Goal: Information Seeking & Learning: Stay updated

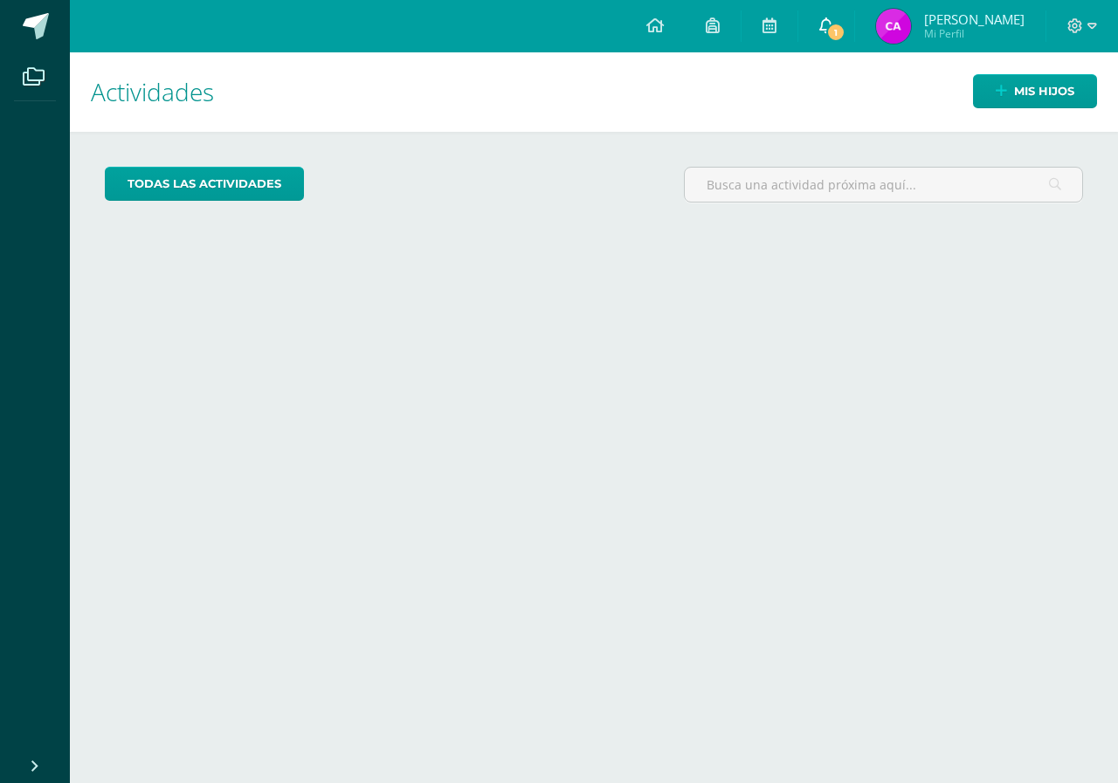
click at [845, 24] on span "1" at bounding box center [835, 32] width 19 height 19
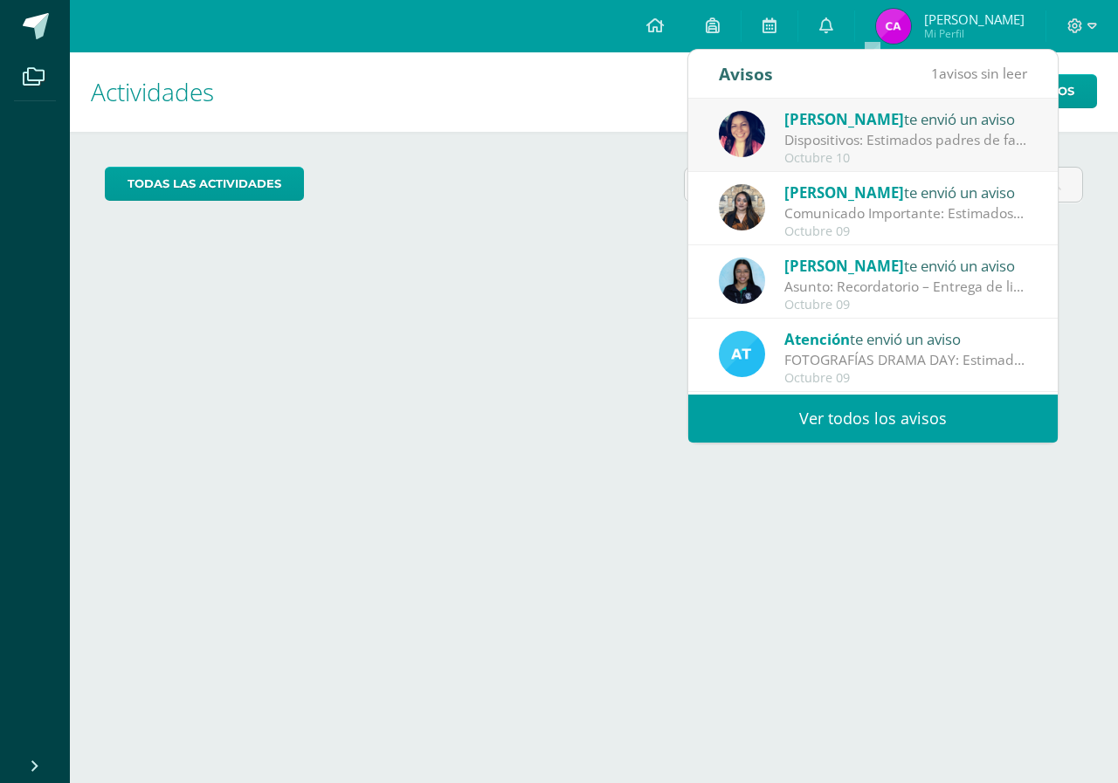
click at [856, 135] on div "Dispositivos: Estimados padres de familia: Les solicitamos amablemente su apoyo…" at bounding box center [905, 140] width 243 height 20
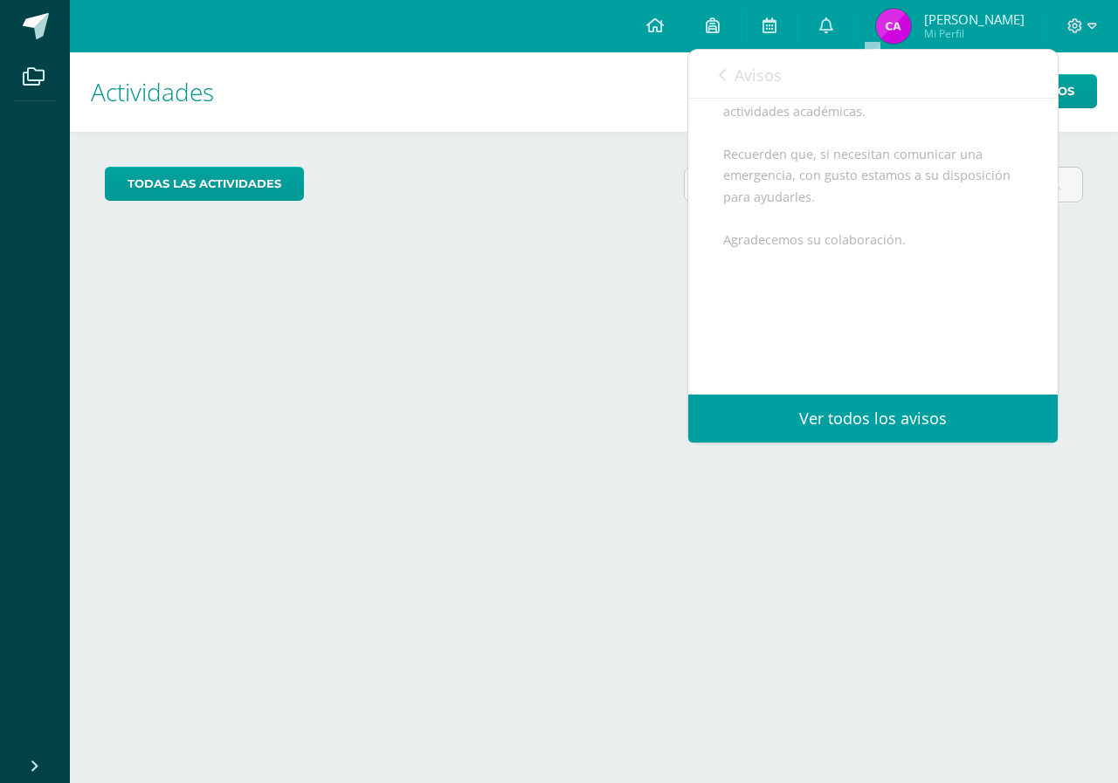
scroll to position [217, 0]
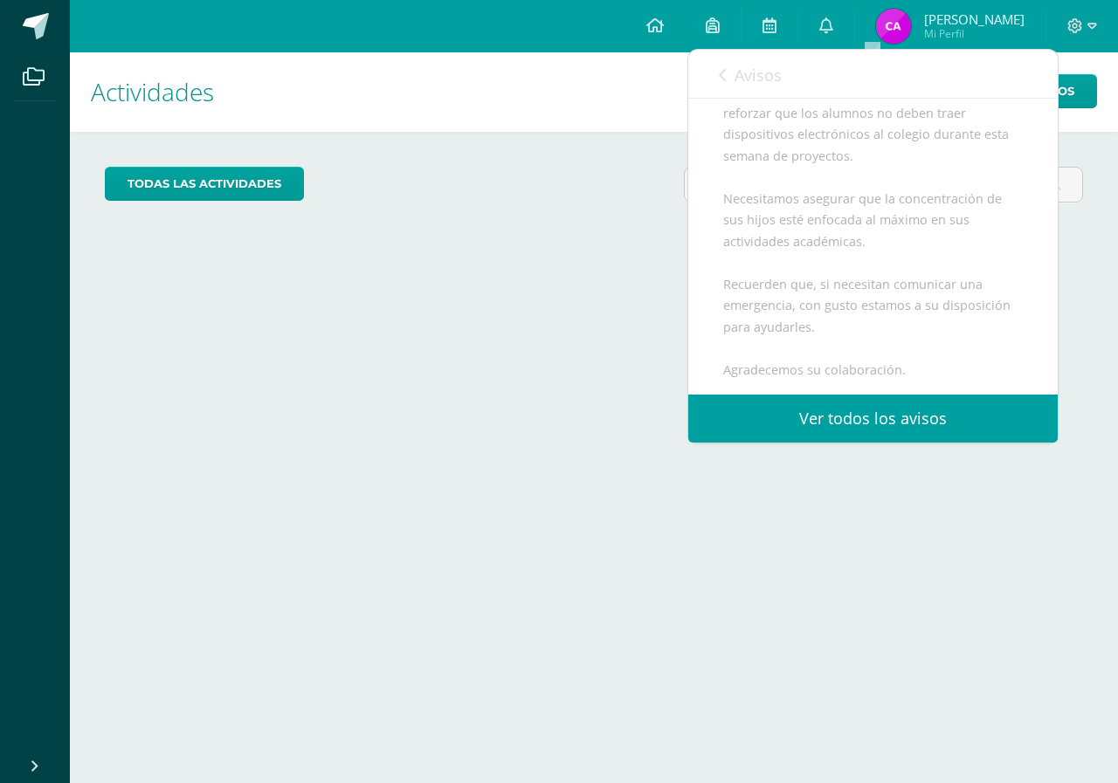
click at [764, 78] on span "Avisos" at bounding box center [757, 75] width 47 height 21
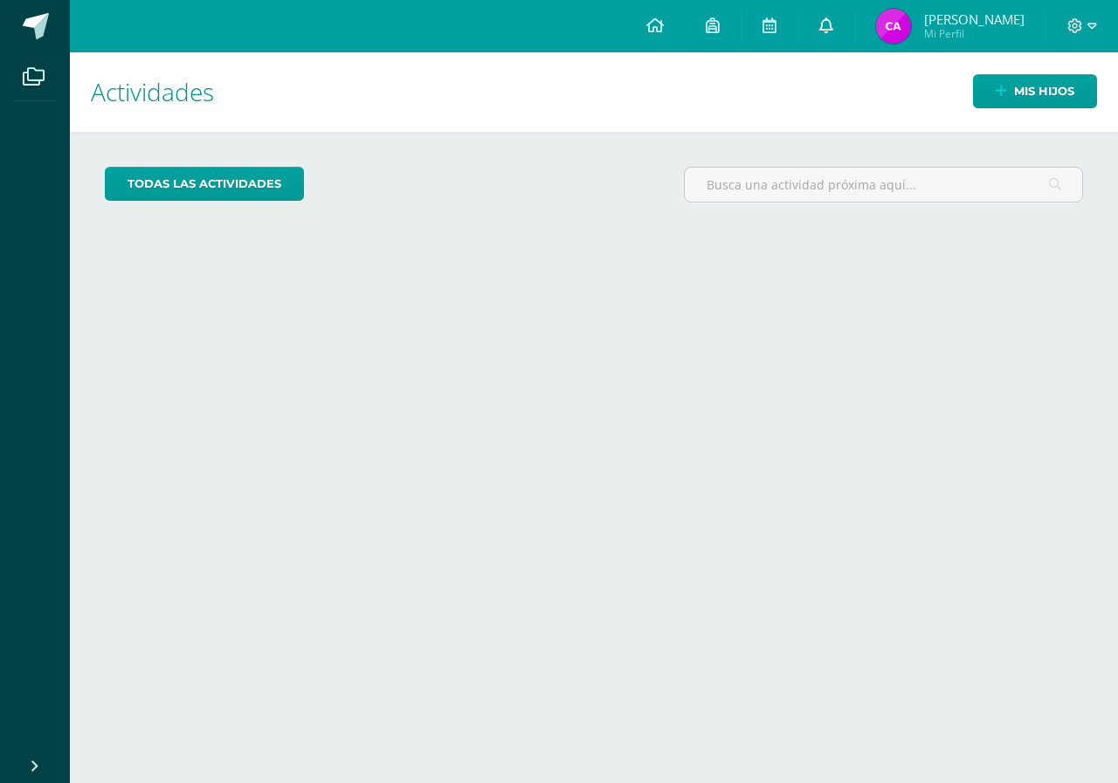
click at [854, 17] on link at bounding box center [826, 26] width 56 height 52
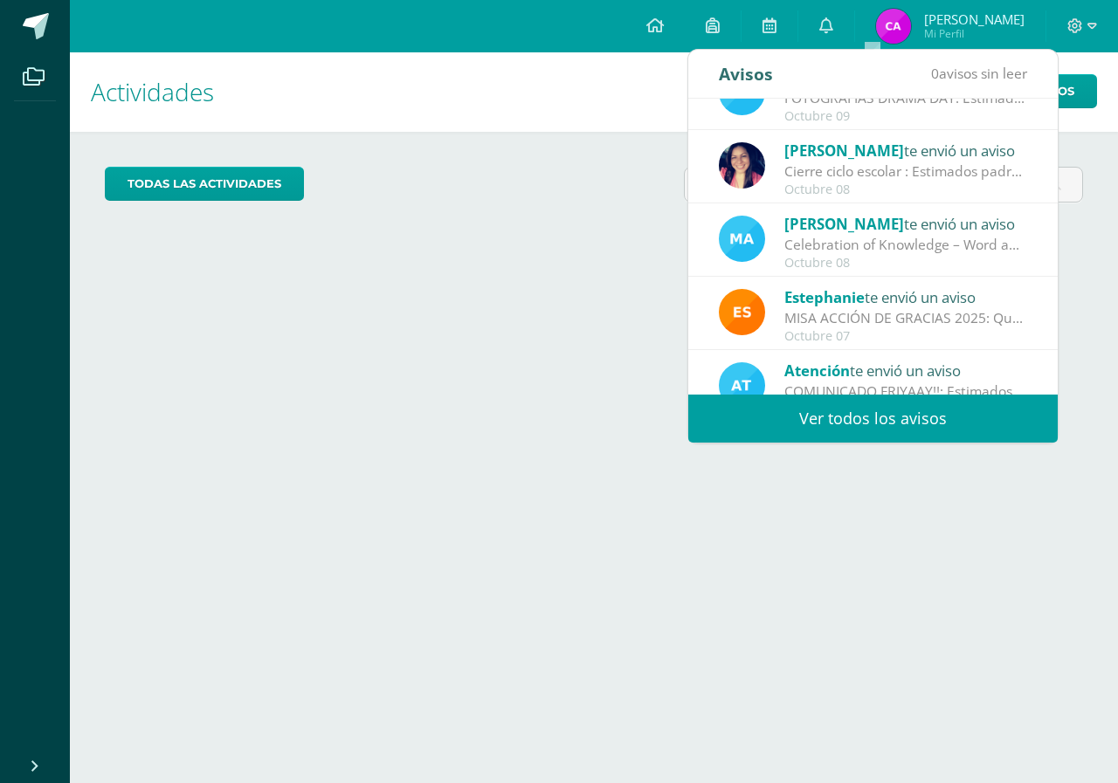
scroll to position [291, 0]
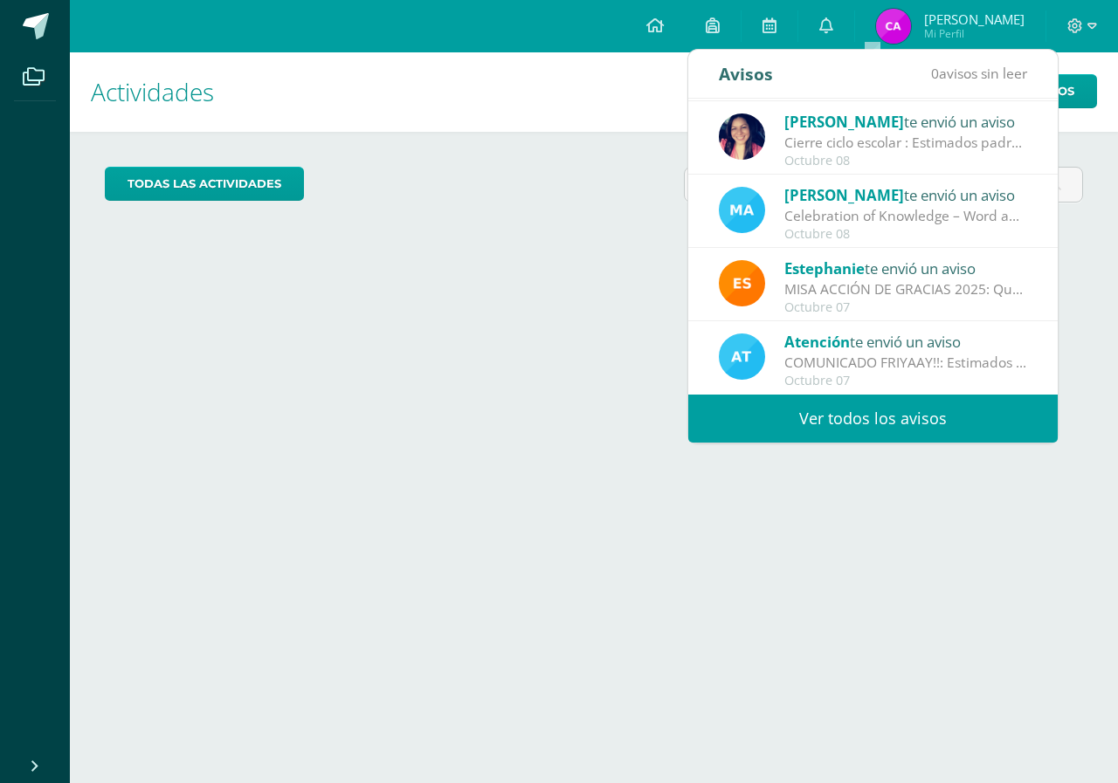
click at [934, 422] on link "Ver todos los avisos" at bounding box center [872, 419] width 369 height 48
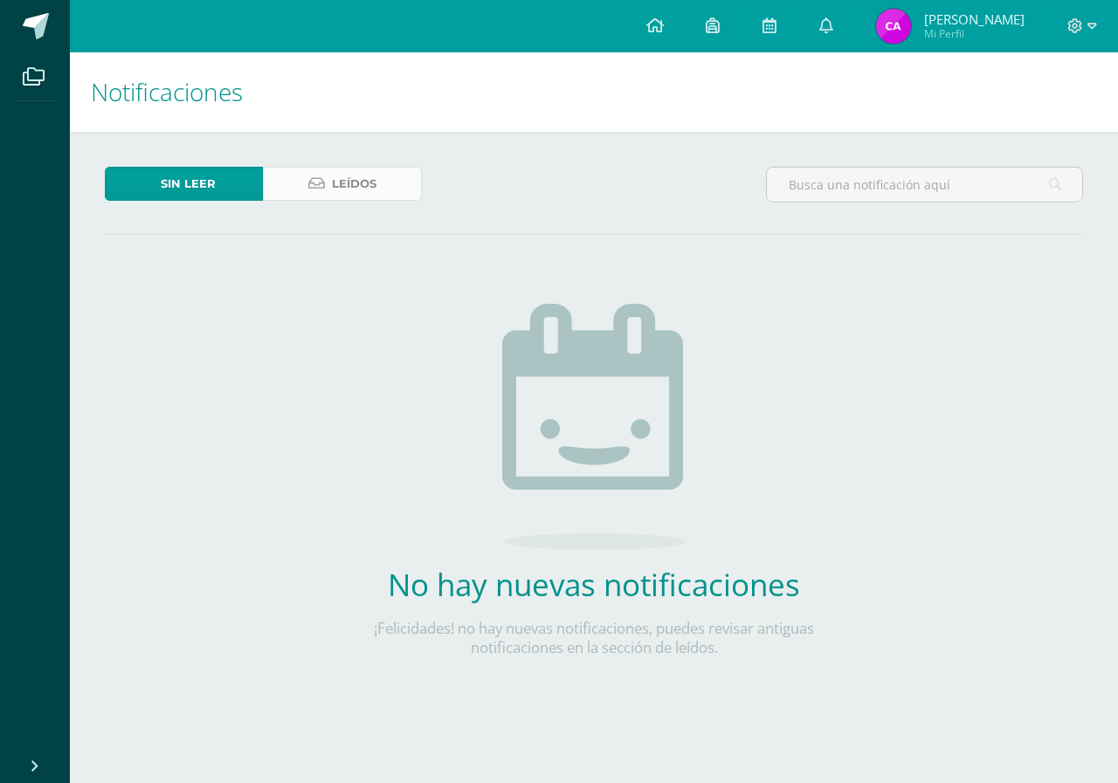
click at [396, 173] on link "Leídos" at bounding box center [342, 184] width 158 height 34
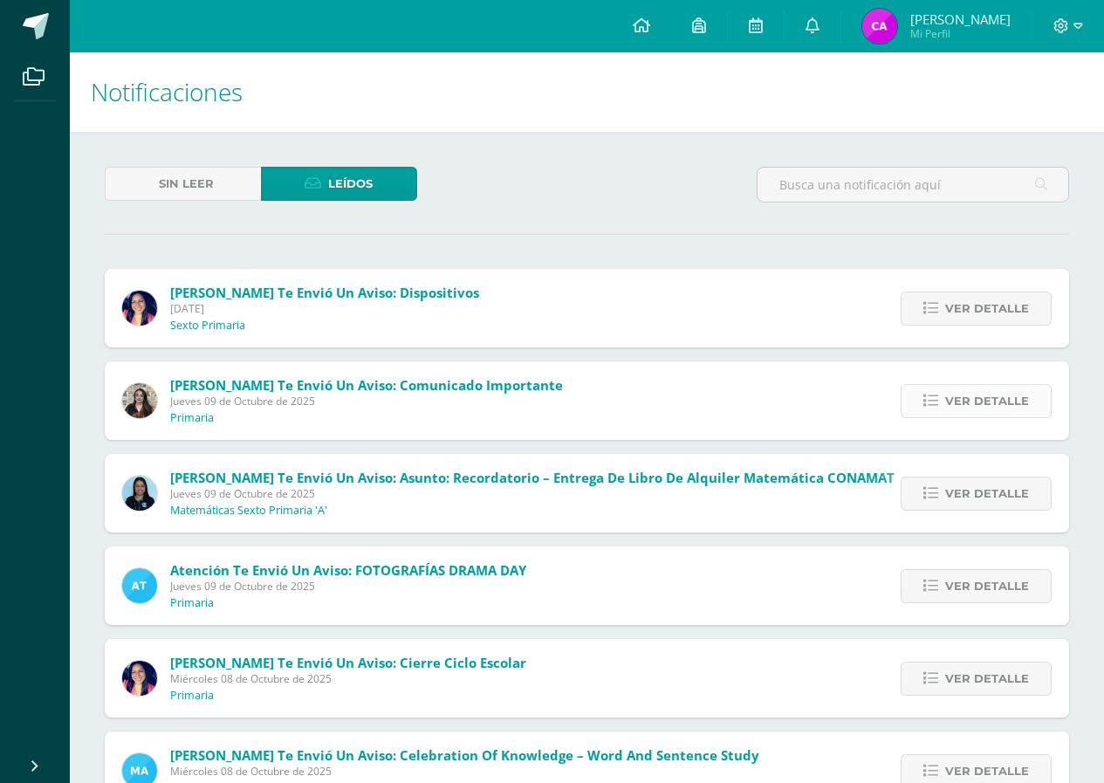
click at [999, 401] on span "Ver detalle" at bounding box center [988, 401] width 84 height 32
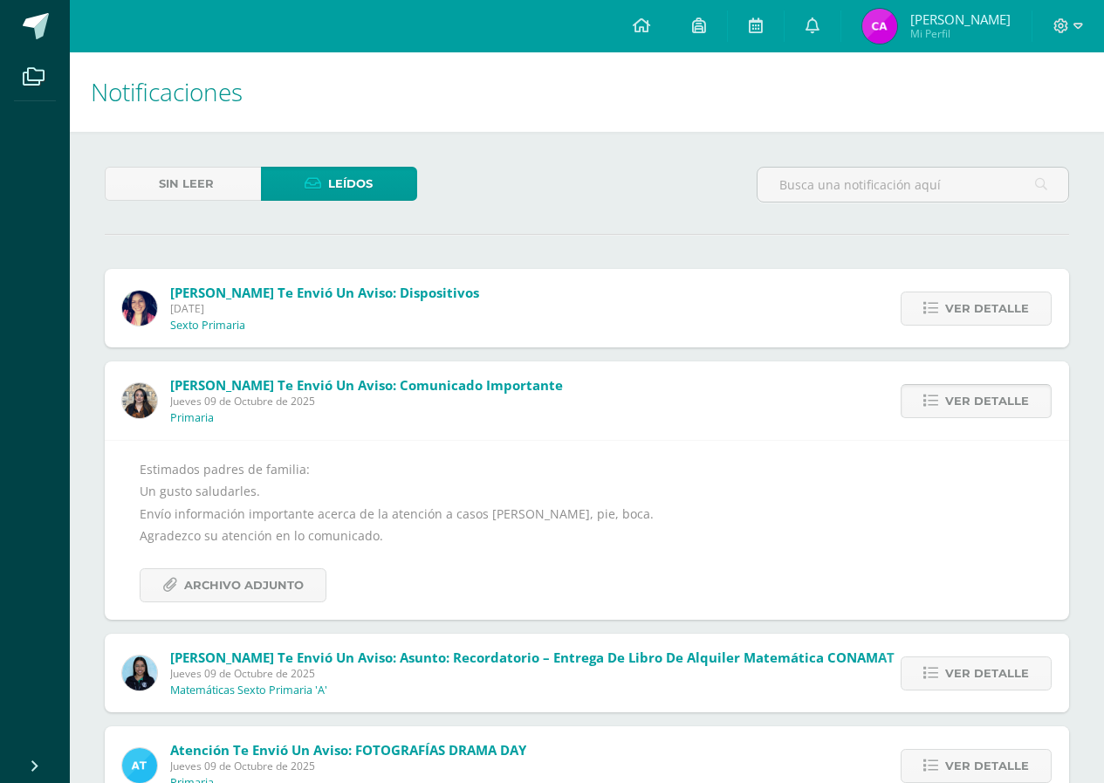
click at [939, 404] on icon at bounding box center [931, 401] width 15 height 15
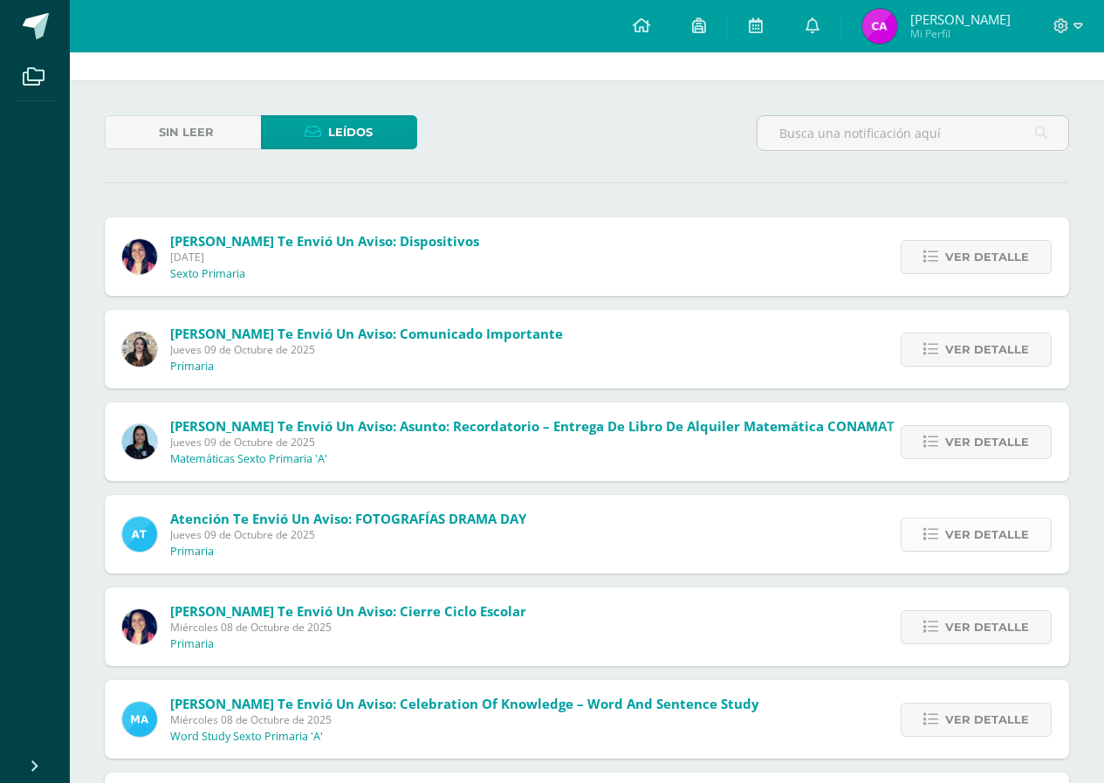
scroll to position [87, 0]
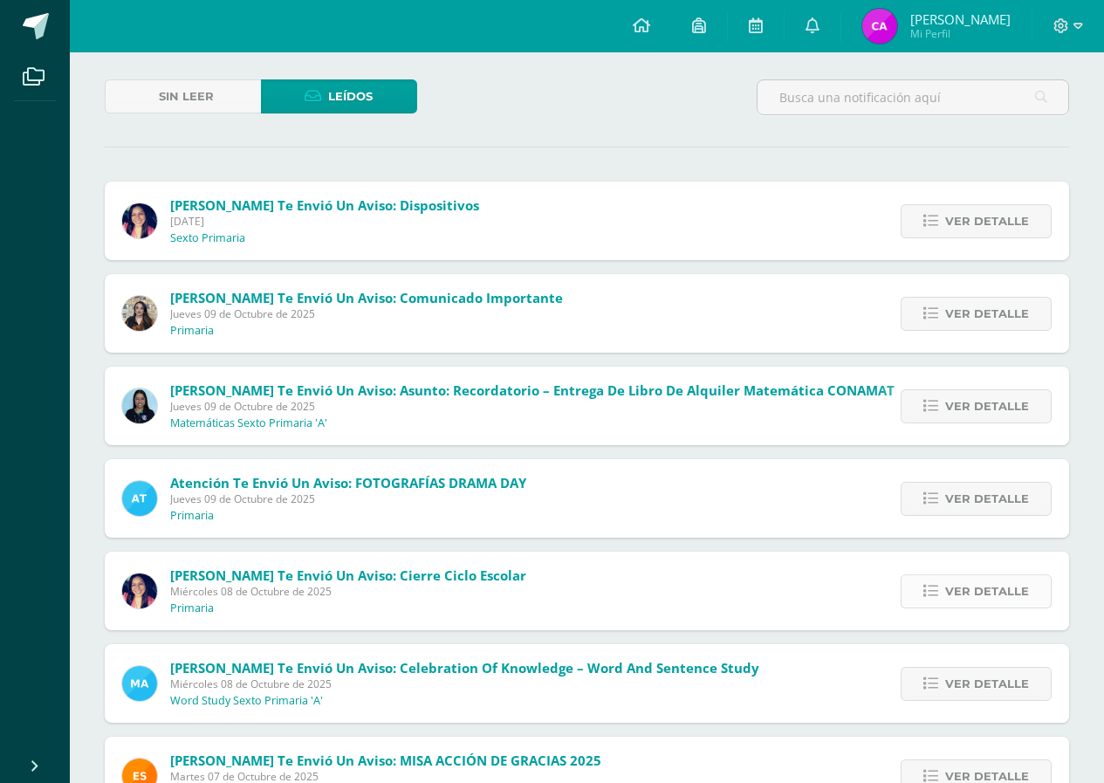
click at [984, 584] on span "Ver detalle" at bounding box center [988, 591] width 84 height 32
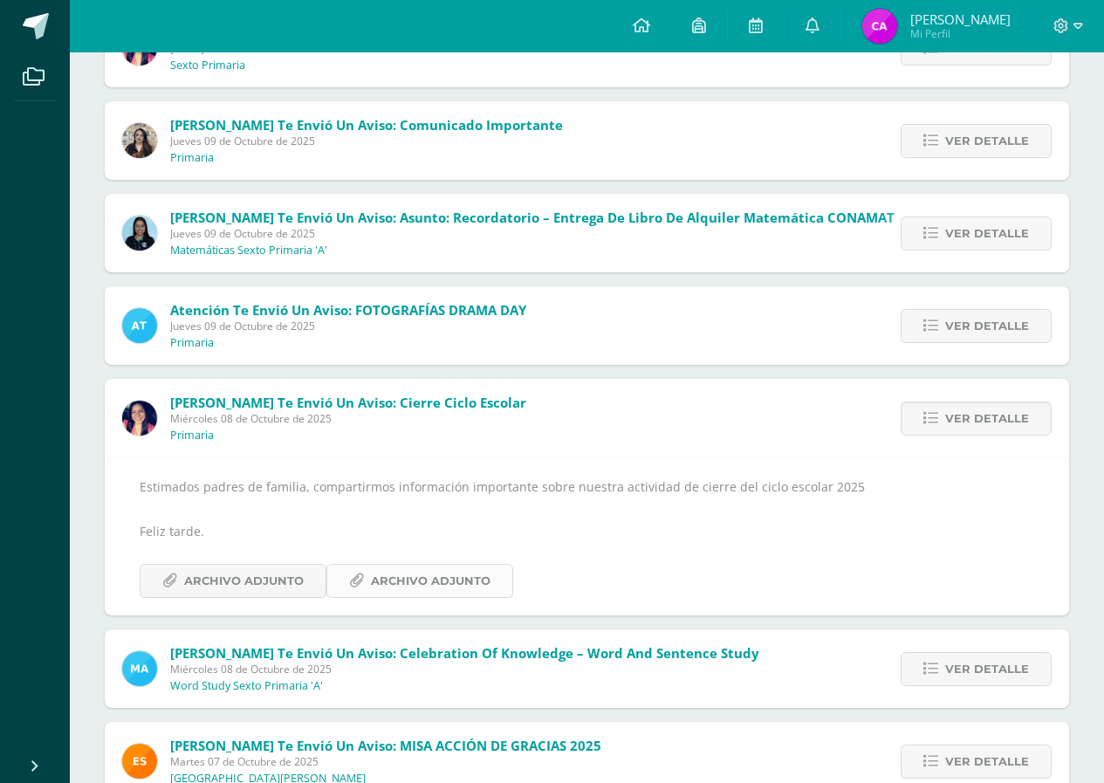
scroll to position [262, 0]
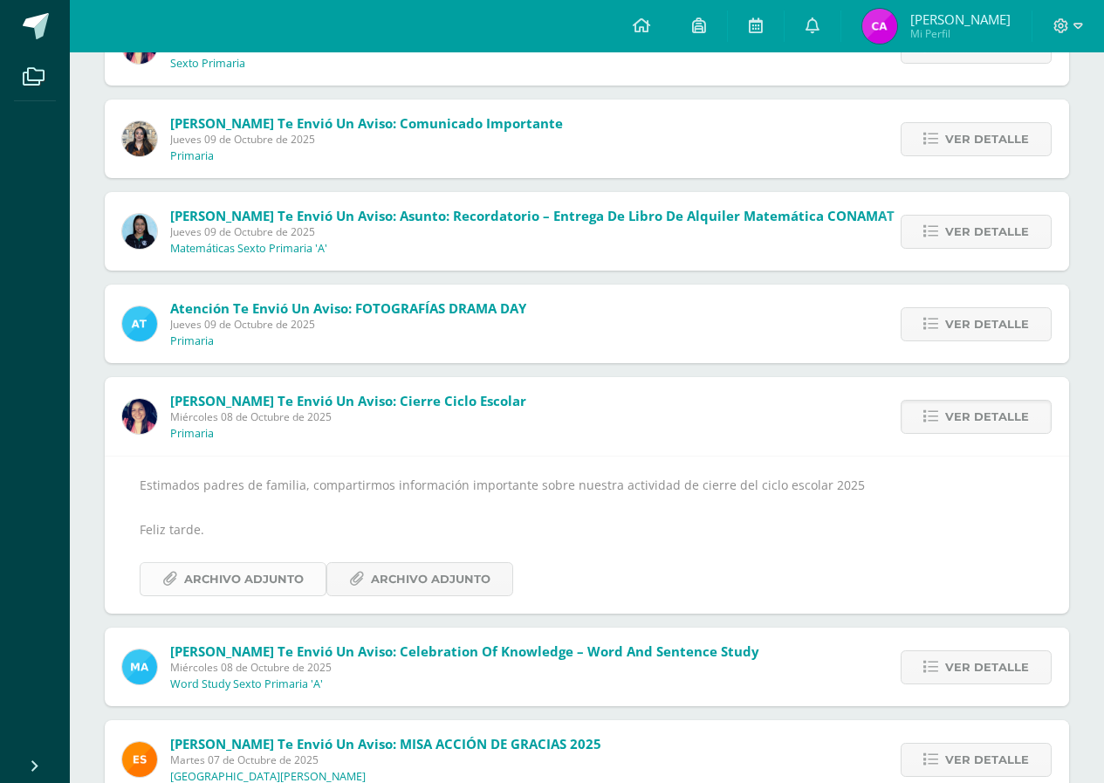
click at [235, 584] on span "Archivo Adjunto" at bounding box center [244, 579] width 120 height 32
click at [1014, 410] on span "Ver detalle" at bounding box center [988, 417] width 84 height 32
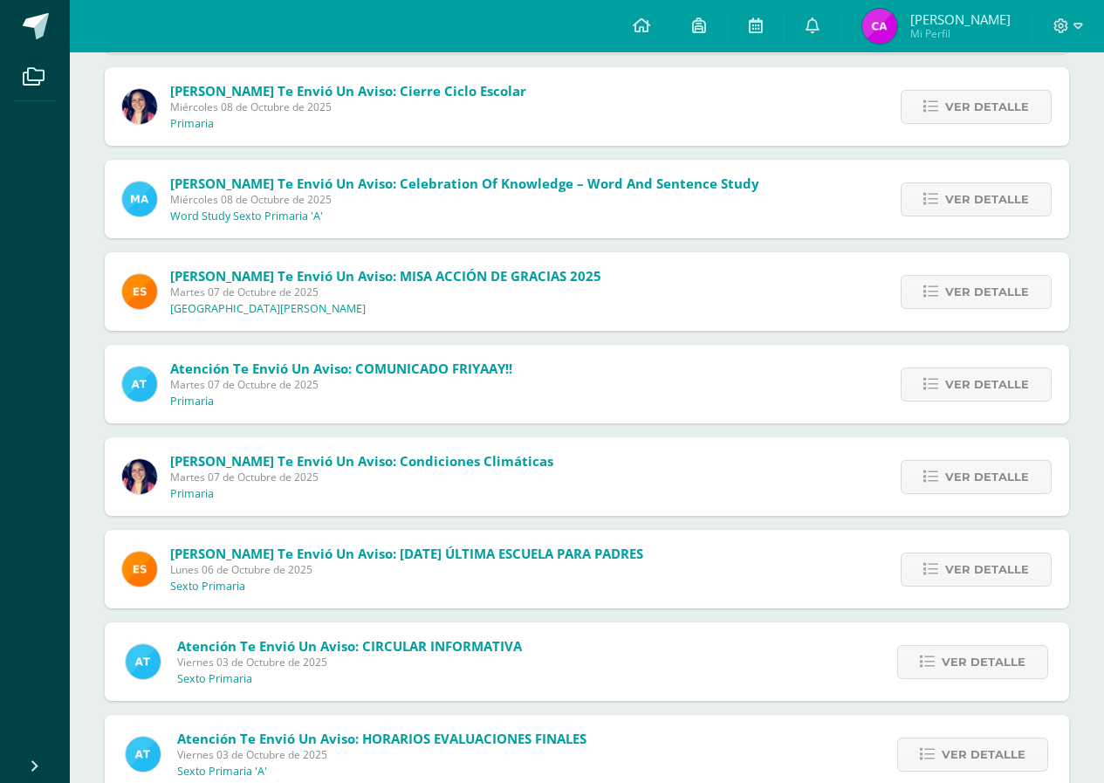
scroll to position [698, 0]
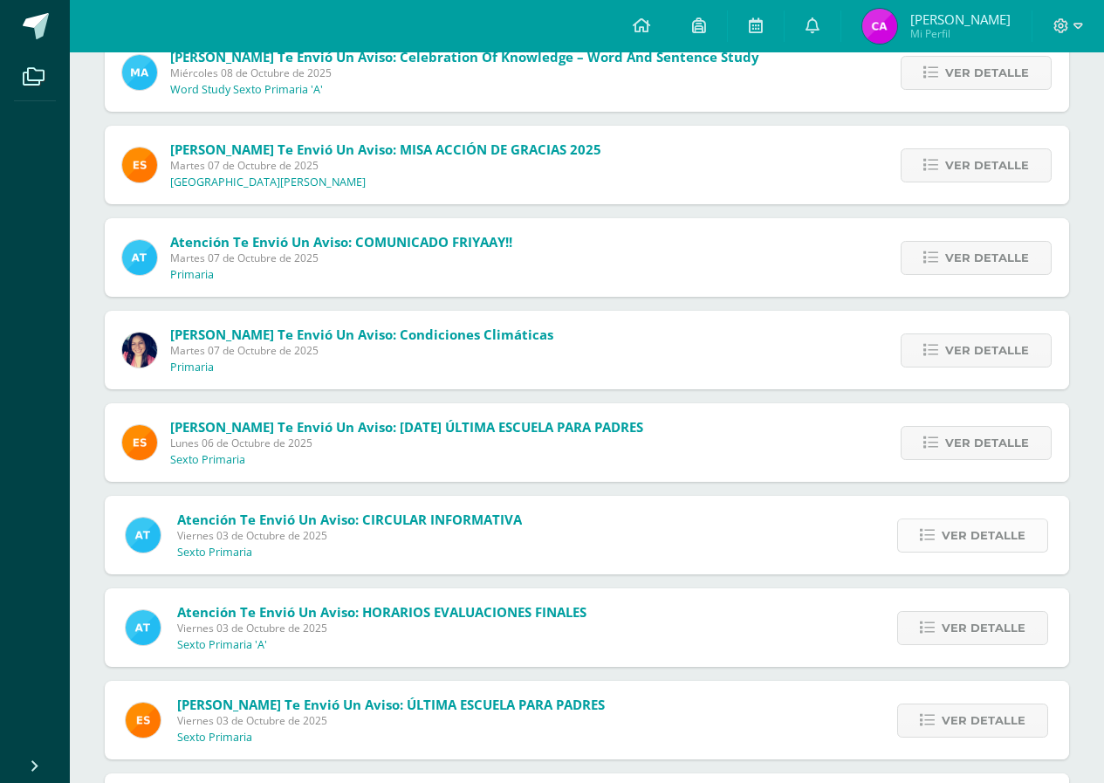
click at [958, 536] on span "Ver detalle" at bounding box center [984, 535] width 84 height 32
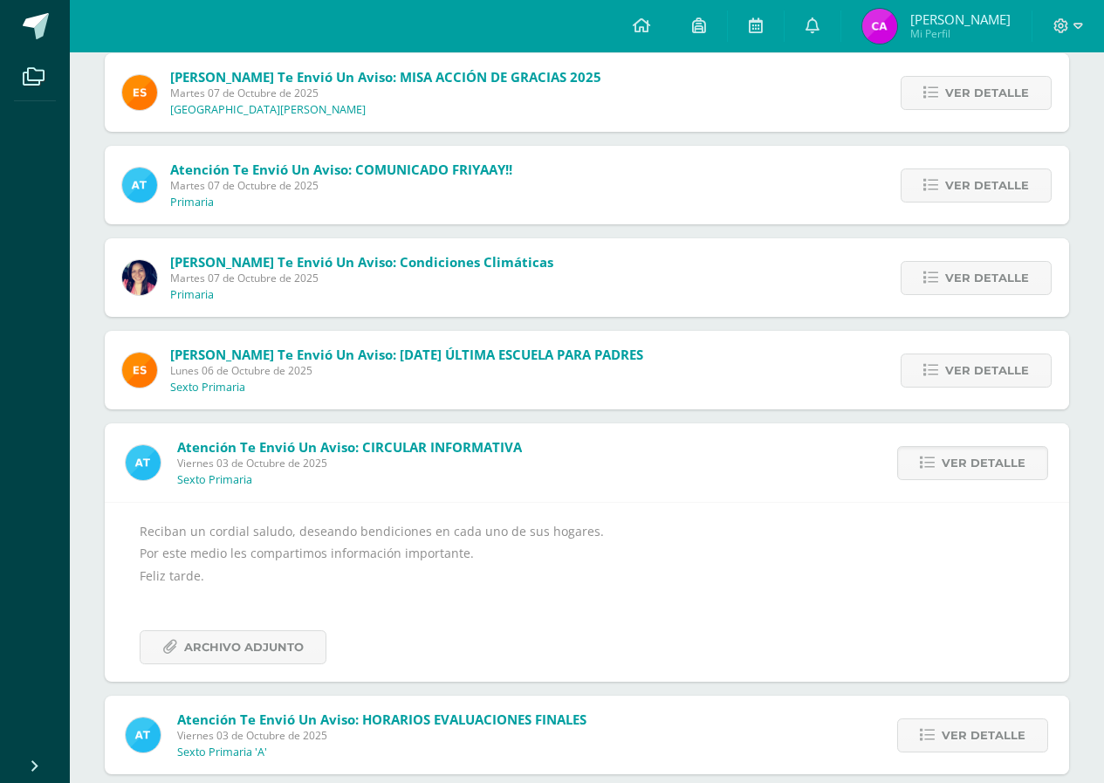
scroll to position [873, 0]
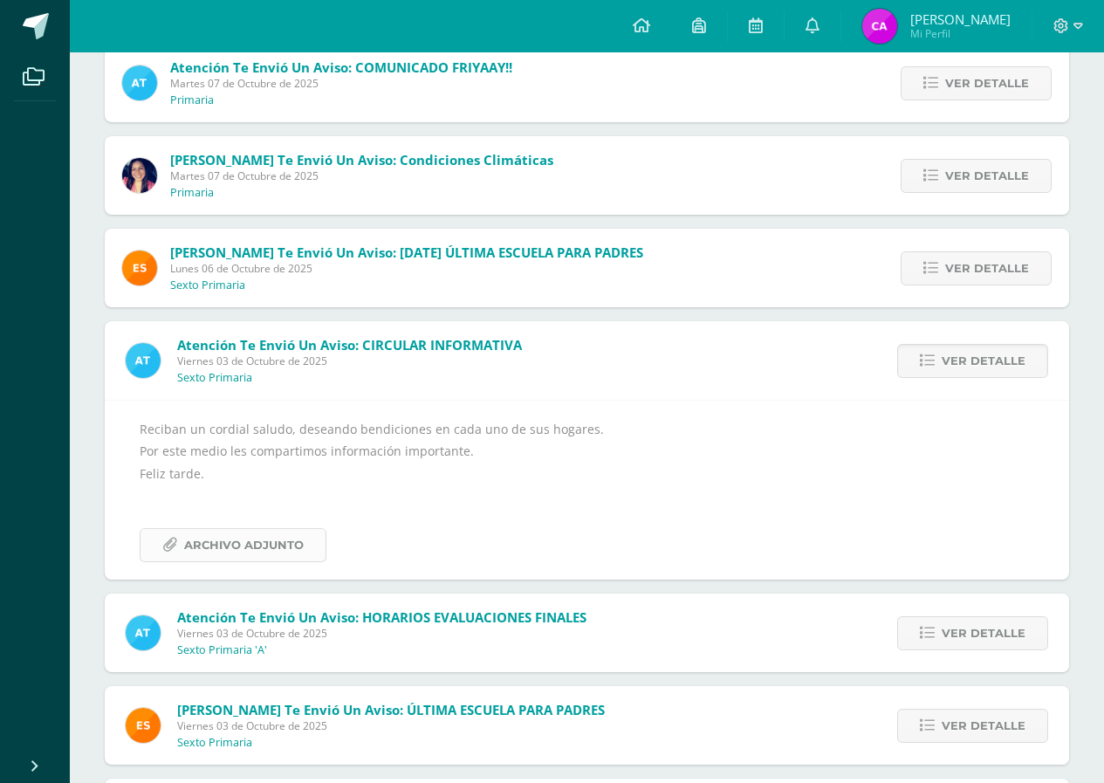
click at [306, 547] on link "Archivo Adjunto" at bounding box center [233, 545] width 187 height 34
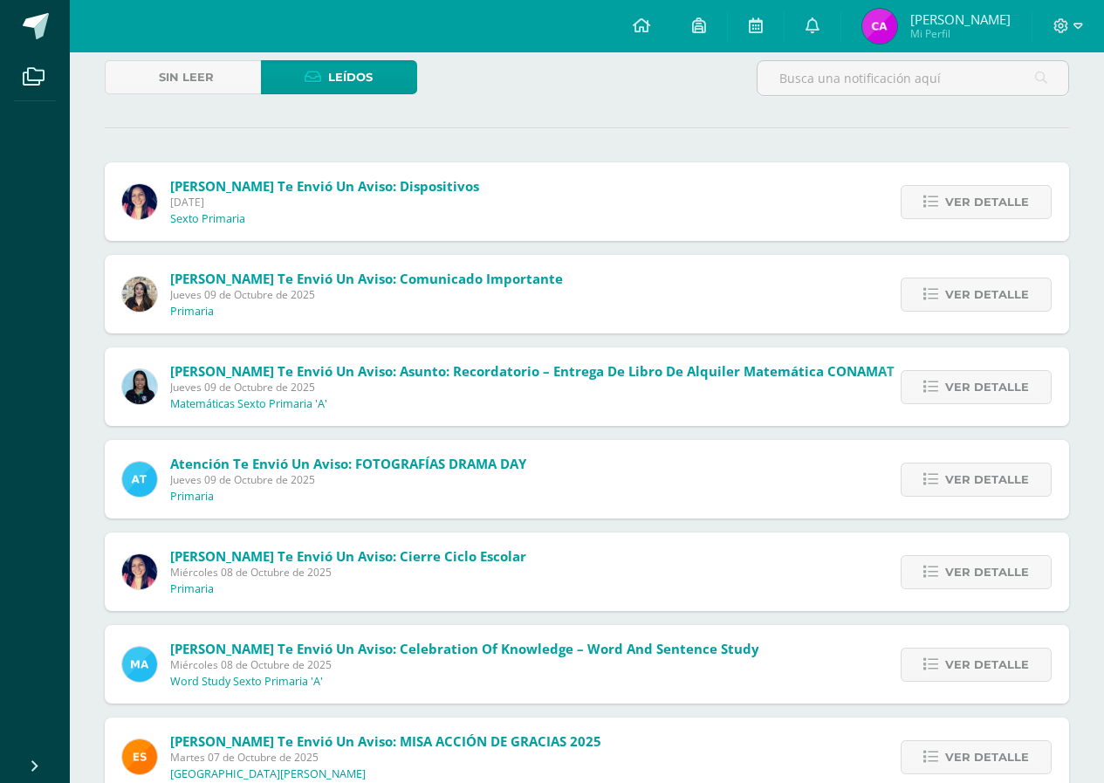
scroll to position [0, 0]
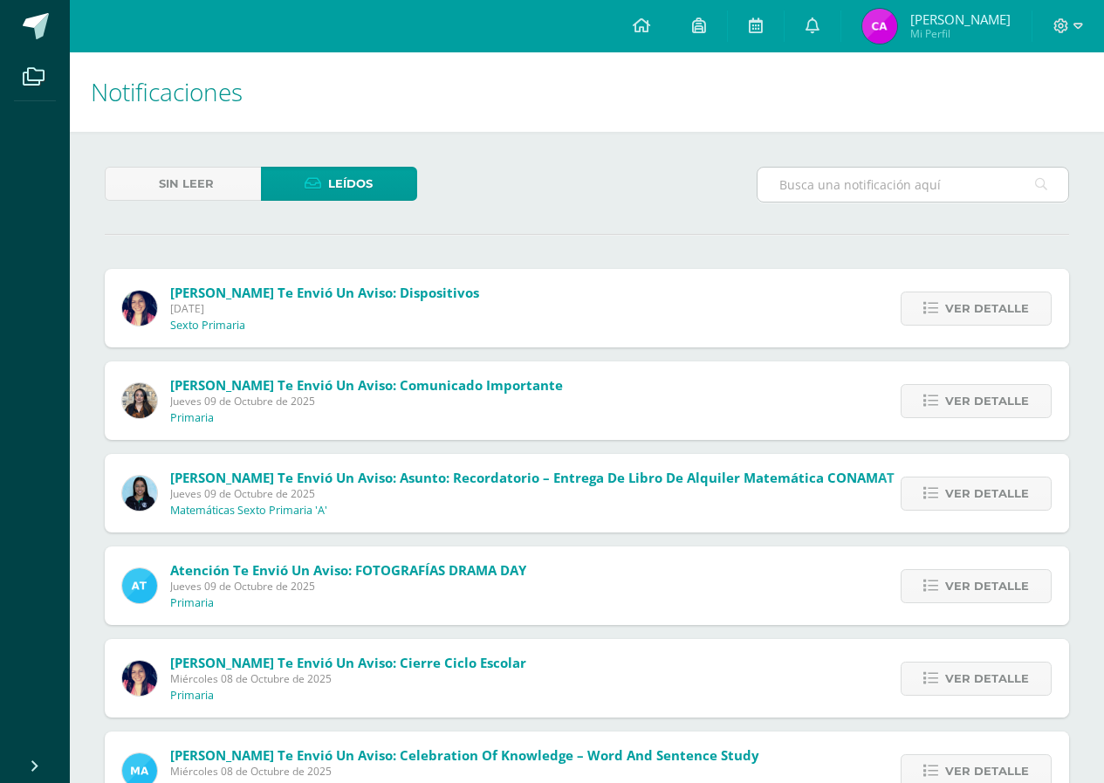
click at [947, 175] on input "text" at bounding box center [913, 185] width 311 height 34
type input "e"
type input "c"
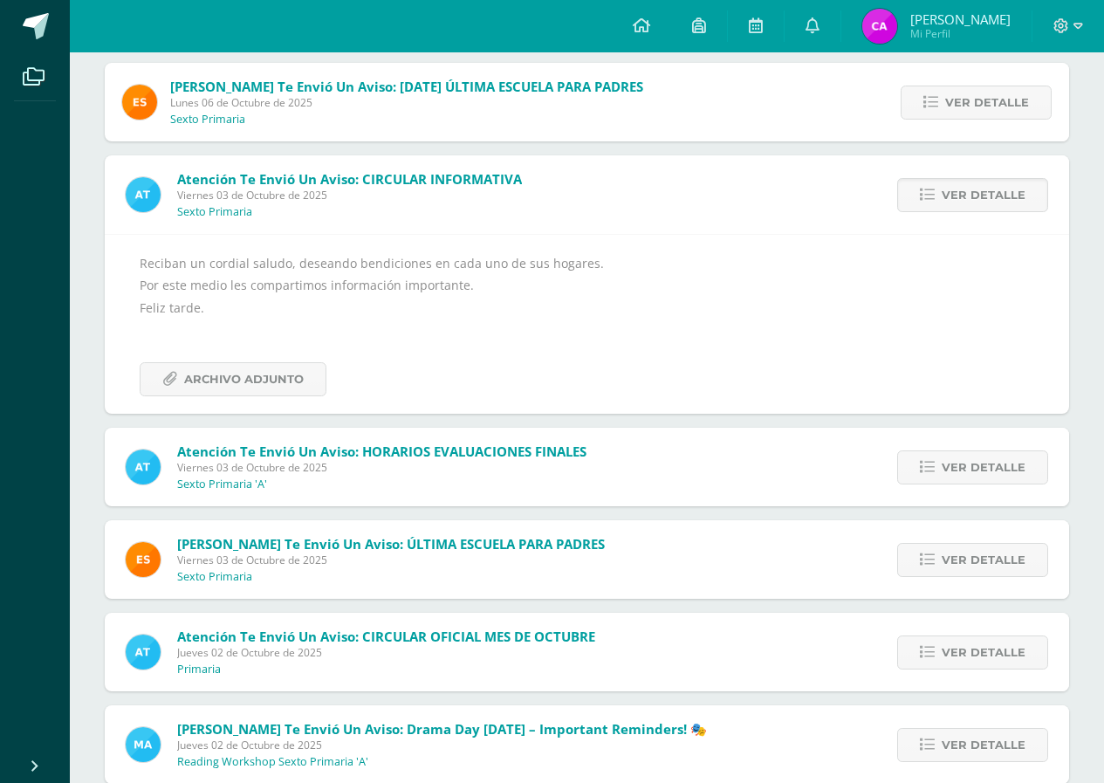
scroll to position [1048, 0]
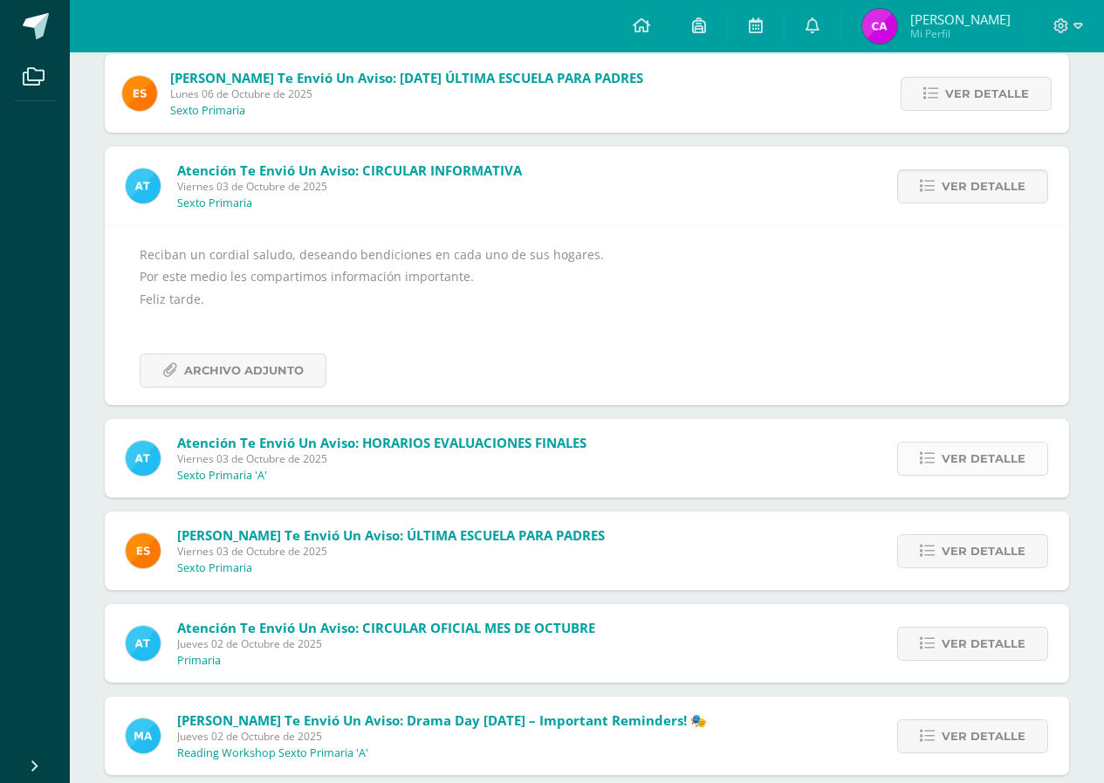
click at [944, 449] on link "Ver detalle" at bounding box center [973, 459] width 151 height 34
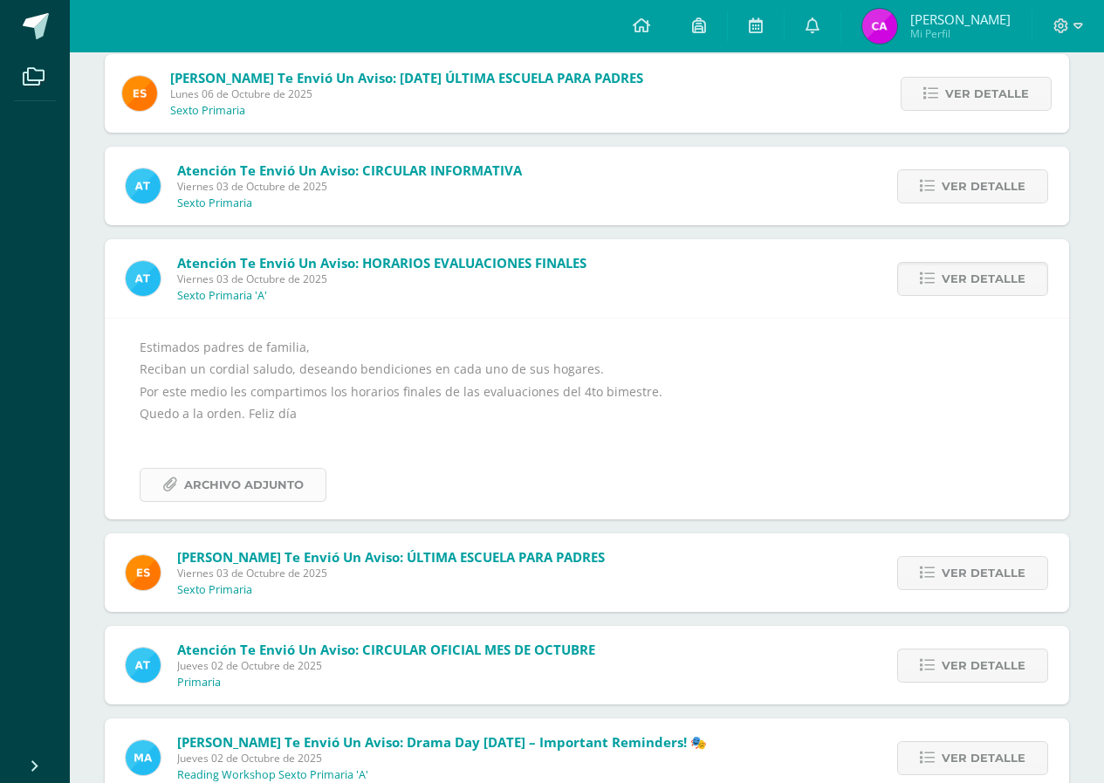
click at [267, 479] on span "Archivo Adjunto" at bounding box center [244, 485] width 120 height 32
